Goal: Use online tool/utility

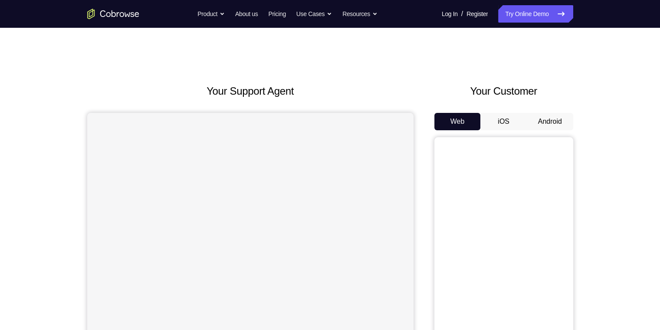
click at [562, 120] on button "Android" at bounding box center [550, 121] width 46 height 17
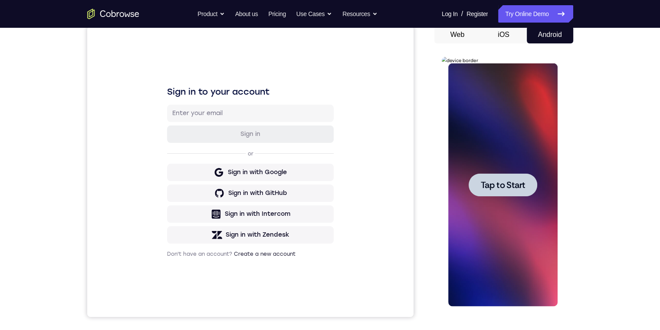
click at [489, 182] on span "Tap to Start" at bounding box center [503, 184] width 44 height 9
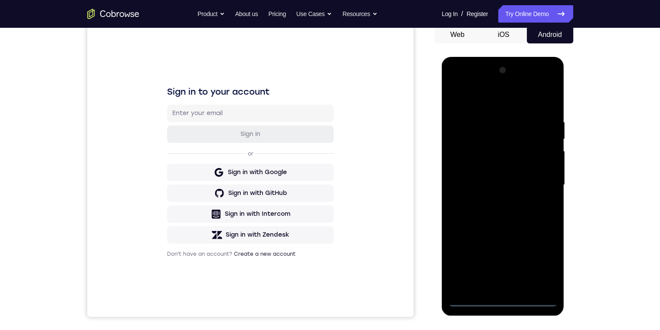
click at [504, 298] on div at bounding box center [502, 184] width 109 height 243
drag, startPoint x: 505, startPoint y: 235, endPoint x: 505, endPoint y: 182, distance: 52.5
click at [493, 168] on div at bounding box center [502, 184] width 109 height 243
drag, startPoint x: 511, startPoint y: 234, endPoint x: 456, endPoint y: 268, distance: 64.4
click at [456, 267] on div at bounding box center [502, 184] width 109 height 243
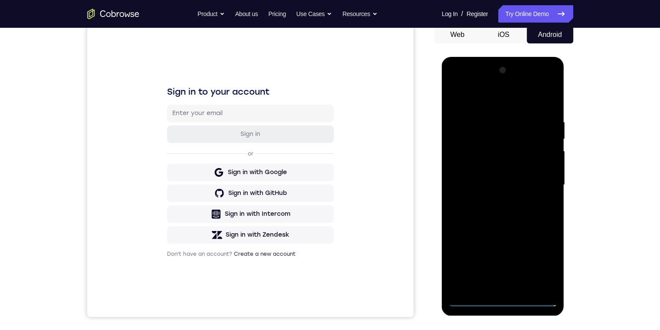
drag, startPoint x: 511, startPoint y: 242, endPoint x: 560, endPoint y: 219, distance: 53.4
click at [560, 219] on div at bounding box center [503, 186] width 123 height 259
click at [511, 118] on div at bounding box center [502, 184] width 109 height 243
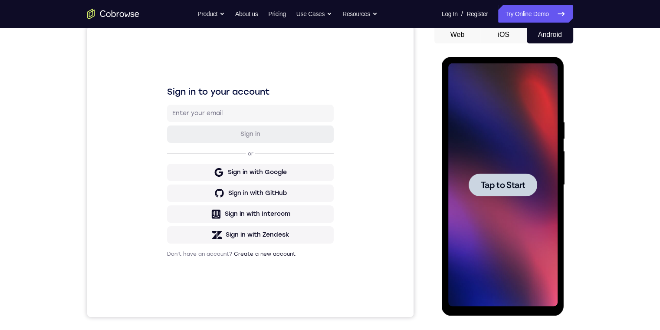
click at [498, 187] on span "Tap to Start" at bounding box center [503, 184] width 44 height 9
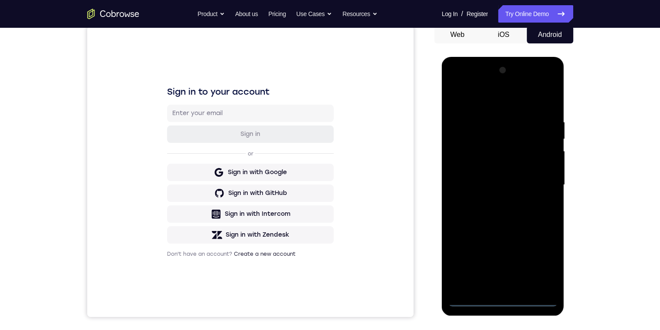
click at [502, 298] on div at bounding box center [502, 184] width 109 height 243
drag, startPoint x: 538, startPoint y: 262, endPoint x: 925, endPoint y: 374, distance: 403.0
click at [538, 262] on div at bounding box center [502, 184] width 109 height 243
drag, startPoint x: 478, startPoint y: 82, endPoint x: 479, endPoint y: 90, distance: 7.9
click at [478, 82] on div at bounding box center [502, 184] width 109 height 243
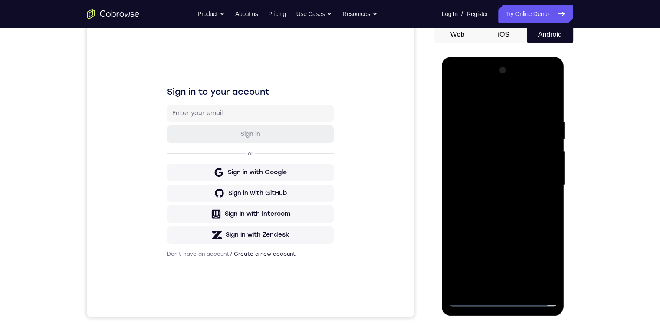
click at [538, 184] on div at bounding box center [502, 184] width 109 height 243
click at [498, 285] on div at bounding box center [502, 184] width 109 height 243
click at [528, 174] on div at bounding box center [502, 184] width 109 height 243
click at [526, 144] on div at bounding box center [502, 184] width 109 height 243
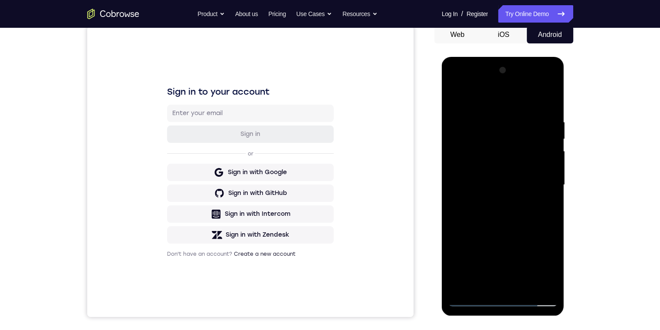
click at [521, 167] on div at bounding box center [502, 184] width 109 height 243
click at [544, 168] on div at bounding box center [502, 184] width 109 height 243
click at [534, 185] on div at bounding box center [502, 184] width 109 height 243
click at [527, 214] on div at bounding box center [502, 184] width 109 height 243
click at [519, 211] on div at bounding box center [502, 184] width 109 height 243
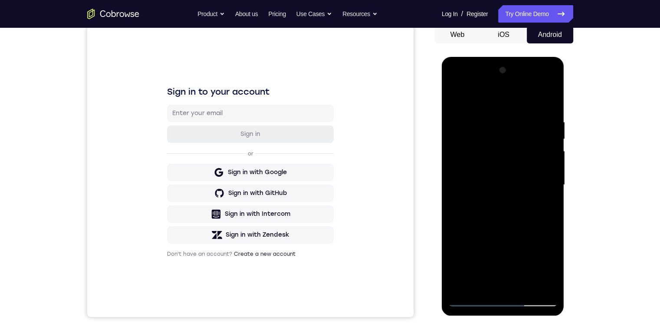
click at [453, 98] on div at bounding box center [502, 184] width 109 height 243
click at [506, 176] on div at bounding box center [502, 184] width 109 height 243
click at [470, 138] on div at bounding box center [502, 184] width 109 height 243
click at [476, 165] on div at bounding box center [502, 184] width 109 height 243
click at [492, 186] on div at bounding box center [502, 184] width 109 height 243
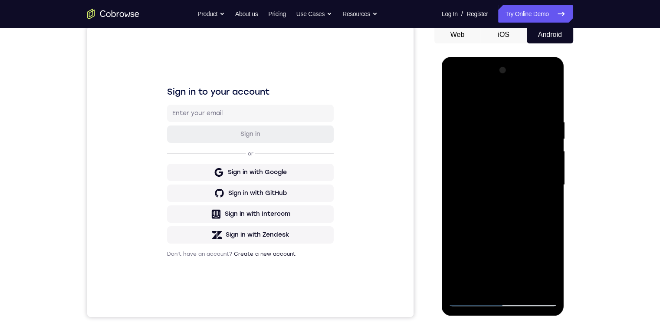
click at [501, 300] on div at bounding box center [502, 184] width 109 height 243
click at [498, 226] on div at bounding box center [502, 184] width 109 height 243
click at [508, 223] on div at bounding box center [502, 184] width 109 height 243
click at [509, 224] on div at bounding box center [502, 184] width 109 height 243
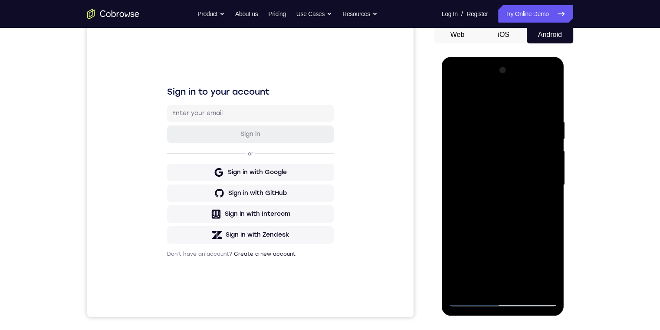
click at [516, 232] on div at bounding box center [502, 184] width 109 height 243
drag, startPoint x: 462, startPoint y: 236, endPoint x: 495, endPoint y: 220, distance: 36.9
click at [502, 160] on div at bounding box center [502, 184] width 109 height 243
click at [488, 219] on div at bounding box center [502, 184] width 109 height 243
click at [504, 300] on div at bounding box center [502, 184] width 109 height 243
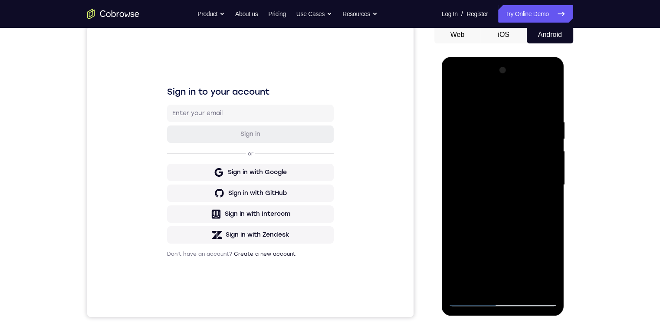
click at [498, 224] on div at bounding box center [502, 184] width 109 height 243
drag, startPoint x: 498, startPoint y: 220, endPoint x: 497, endPoint y: 215, distance: 4.8
click at [498, 219] on div at bounding box center [502, 184] width 109 height 243
drag, startPoint x: 497, startPoint y: 215, endPoint x: 482, endPoint y: 183, distance: 34.9
click at [481, 166] on div at bounding box center [502, 184] width 109 height 243
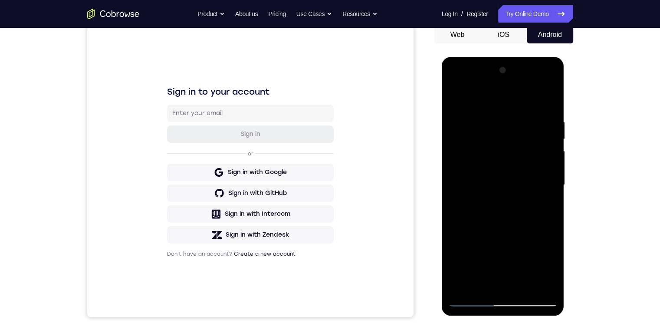
click at [460, 177] on div at bounding box center [502, 184] width 109 height 243
click at [482, 186] on div at bounding box center [502, 184] width 109 height 243
click at [502, 286] on div at bounding box center [502, 184] width 109 height 243
click at [541, 190] on div at bounding box center [502, 184] width 109 height 243
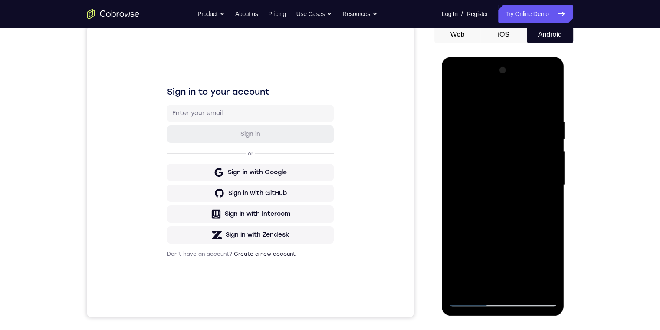
click at [511, 153] on div at bounding box center [502, 184] width 109 height 243
click at [469, 128] on div at bounding box center [502, 184] width 109 height 243
click at [481, 156] on div at bounding box center [502, 184] width 109 height 243
click at [544, 206] on div at bounding box center [502, 184] width 109 height 243
click at [511, 146] on div at bounding box center [502, 184] width 109 height 243
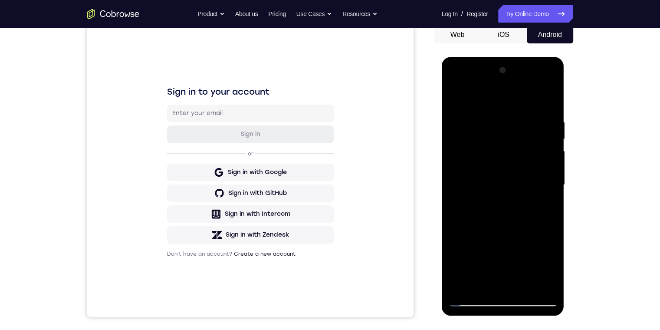
click at [535, 277] on div at bounding box center [502, 184] width 109 height 243
click at [536, 281] on div at bounding box center [502, 184] width 109 height 243
click at [528, 151] on div at bounding box center [502, 184] width 109 height 243
click at [528, 157] on div at bounding box center [502, 184] width 109 height 243
click at [524, 156] on div at bounding box center [502, 184] width 109 height 243
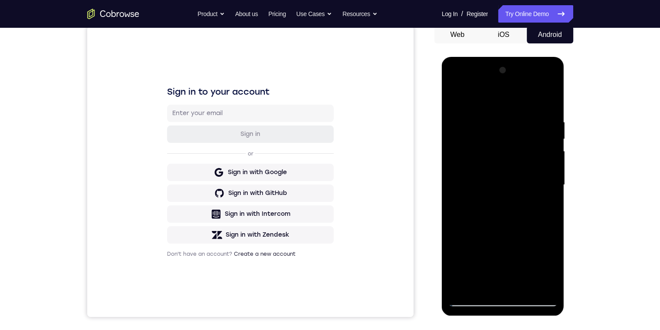
click at [495, 157] on div at bounding box center [502, 184] width 109 height 243
click at [503, 298] on div at bounding box center [502, 184] width 109 height 243
drag, startPoint x: 503, startPoint y: 216, endPoint x: 456, endPoint y: 57, distance: 166.1
click at [456, 57] on html "Online web based iOS Simulators and Android Emulators. Run iPhone, iPad, Mobile…" at bounding box center [504, 187] width 124 height 260
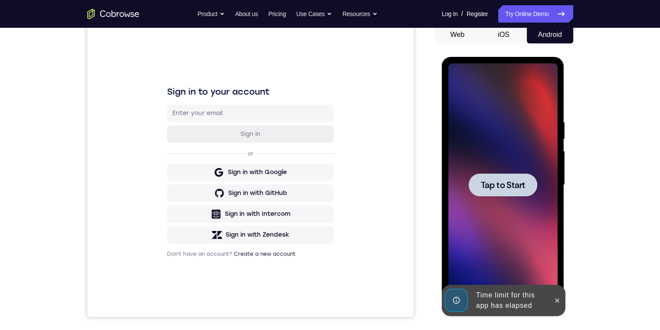
click at [516, 178] on div at bounding box center [503, 184] width 69 height 23
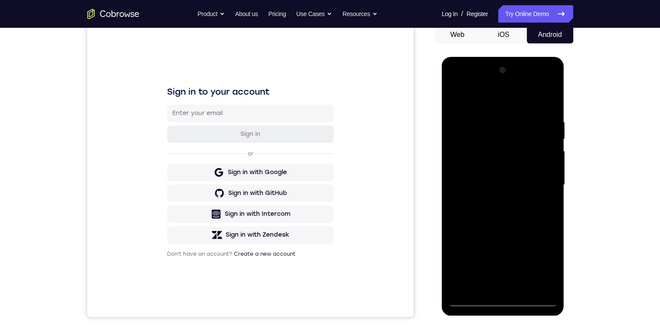
click at [499, 297] on div at bounding box center [502, 184] width 109 height 243
drag, startPoint x: 510, startPoint y: 236, endPoint x: 517, endPoint y: 169, distance: 67.6
click at [517, 168] on div at bounding box center [502, 184] width 109 height 243
click at [518, 110] on div at bounding box center [502, 184] width 109 height 243
click at [465, 82] on div at bounding box center [502, 184] width 109 height 243
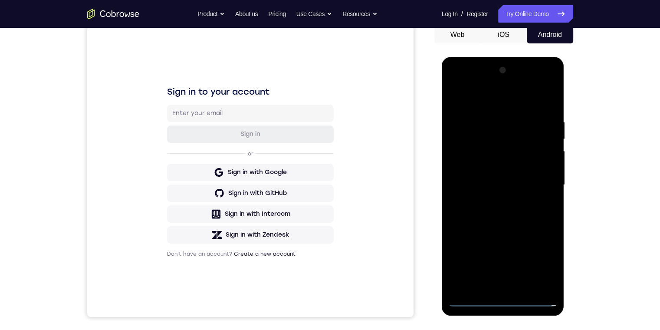
click at [536, 178] on div at bounding box center [502, 184] width 109 height 243
click at [521, 269] on div at bounding box center [502, 184] width 109 height 243
click at [525, 271] on div at bounding box center [502, 184] width 109 height 243
click at [526, 269] on div at bounding box center [502, 184] width 109 height 243
click at [489, 285] on div at bounding box center [502, 184] width 109 height 243
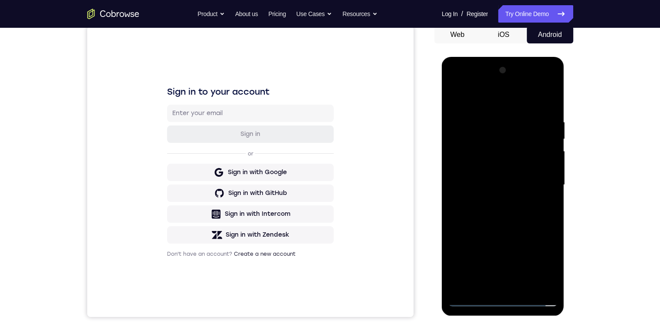
click at [501, 168] on div at bounding box center [502, 184] width 109 height 243
click at [500, 176] on div at bounding box center [502, 184] width 109 height 243
click at [503, 141] on div at bounding box center [502, 184] width 109 height 243
click at [487, 164] on div at bounding box center [502, 184] width 109 height 243
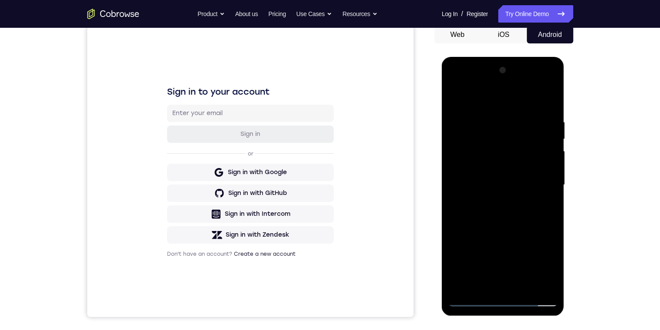
click at [491, 183] on div at bounding box center [502, 184] width 109 height 243
click at [487, 236] on div at bounding box center [502, 184] width 109 height 243
click at [454, 95] on div at bounding box center [502, 184] width 109 height 243
click at [501, 298] on div at bounding box center [502, 184] width 109 height 243
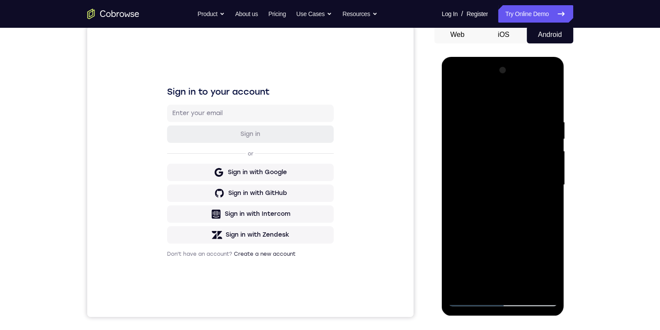
drag, startPoint x: 505, startPoint y: 226, endPoint x: 425, endPoint y: -24, distance: 262.7
click at [442, 57] on html "Online web based iOS Simulators and Android Emulators. Run iPhone, iPad, Mobile…" at bounding box center [504, 187] width 124 height 260
